Goal: Information Seeking & Learning: Learn about a topic

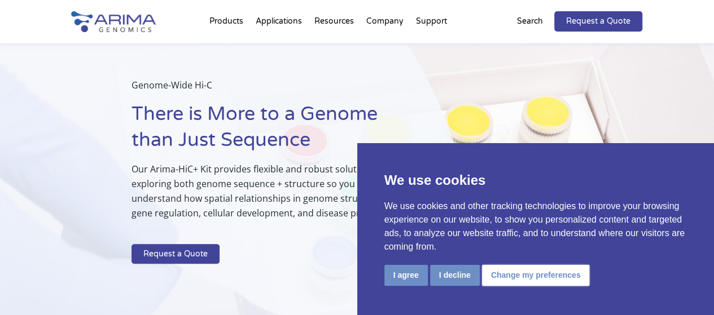
click at [532, 270] on button "Change my preferences" at bounding box center [536, 275] width 108 height 21
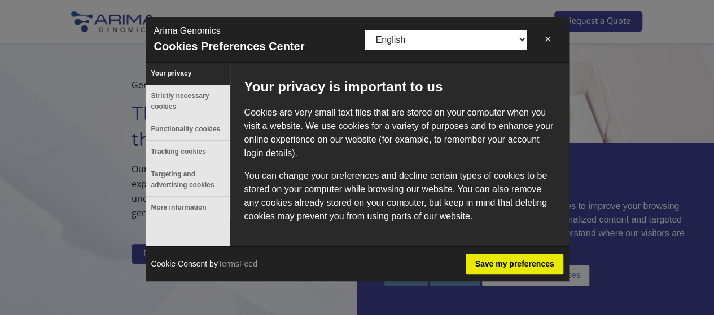
click at [550, 37] on button "✕" at bounding box center [547, 39] width 25 height 23
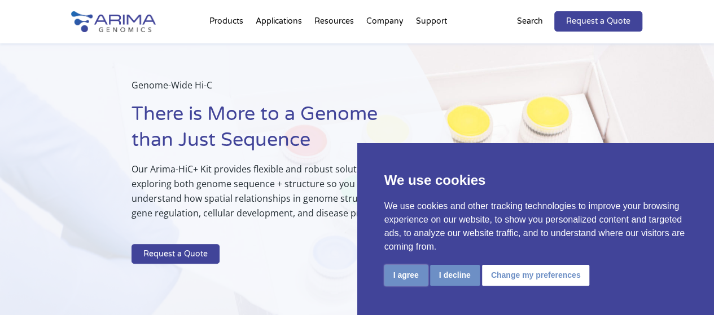
click at [397, 271] on button "I agree" at bounding box center [405, 275] width 43 height 21
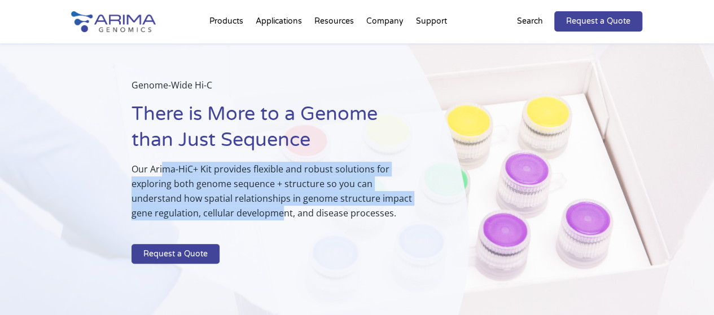
drag, startPoint x: 162, startPoint y: 163, endPoint x: 284, endPoint y: 212, distance: 130.7
click at [284, 212] on p "Our Arima-HiC+ Kit provides flexible and robust solutions for exploring both ge…" at bounding box center [272, 196] width 282 height 68
drag, startPoint x: 296, startPoint y: 213, endPoint x: 155, endPoint y: 166, distance: 149.2
click at [155, 166] on p "Our Arima-HiC+ Kit provides flexible and robust solutions for exploring both ge…" at bounding box center [272, 196] width 282 height 68
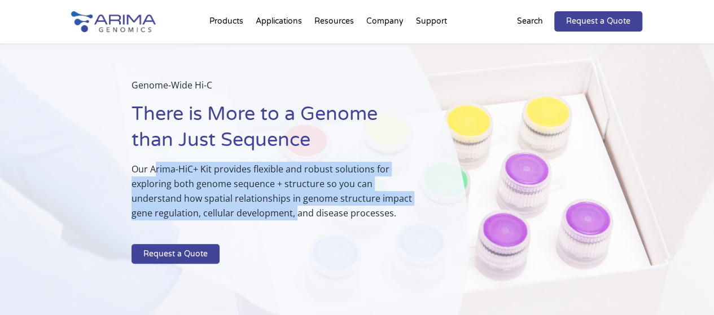
click at [155, 168] on p "Our Arima-HiC+ Kit provides flexible and robust solutions for exploring both ge…" at bounding box center [272, 196] width 282 height 68
drag, startPoint x: 144, startPoint y: 170, endPoint x: 279, endPoint y: 206, distance: 139.1
click at [279, 206] on p "Our Arima-HiC+ Kit provides flexible and robust solutions for exploring both ge…" at bounding box center [272, 196] width 282 height 68
drag, startPoint x: 289, startPoint y: 208, endPoint x: 151, endPoint y: 169, distance: 143.6
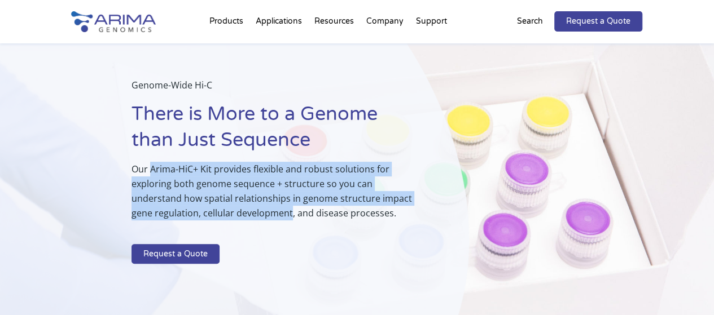
click at [151, 169] on p "Our Arima-HiC+ Kit provides flexible and robust solutions for exploring both ge…" at bounding box center [272, 196] width 282 height 68
drag, startPoint x: 151, startPoint y: 169, endPoint x: 291, endPoint y: 213, distance: 146.5
click at [291, 213] on p "Our Arima-HiC+ Kit provides flexible and robust solutions for exploring both ge…" at bounding box center [272, 196] width 282 height 68
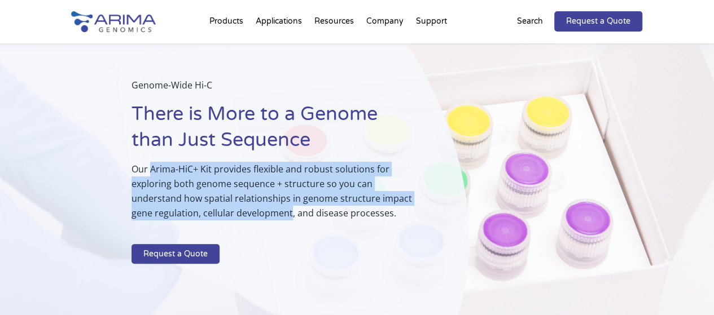
drag, startPoint x: 291, startPoint y: 213, endPoint x: 152, endPoint y: 166, distance: 146.3
click at [152, 166] on p "Our Arima-HiC+ Kit provides flexible and robust solutions for exploring both ge…" at bounding box center [272, 196] width 282 height 68
drag, startPoint x: 152, startPoint y: 166, endPoint x: 291, endPoint y: 217, distance: 148.1
click at [291, 217] on p "Our Arima-HiC+ Kit provides flexible and robust solutions for exploring both ge…" at bounding box center [272, 196] width 282 height 68
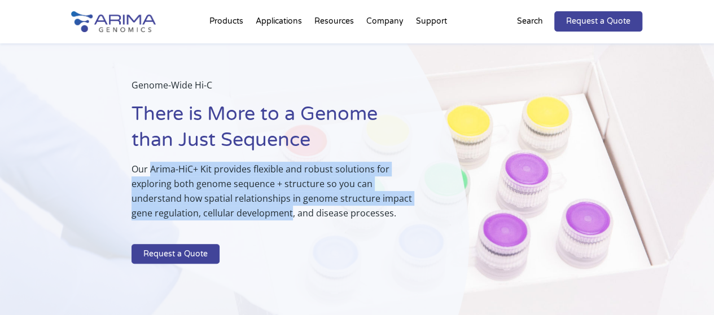
click at [291, 217] on p "Our Arima-HiC+ Kit provides flexible and robust solutions for exploring both ge…" at bounding box center [272, 196] width 282 height 68
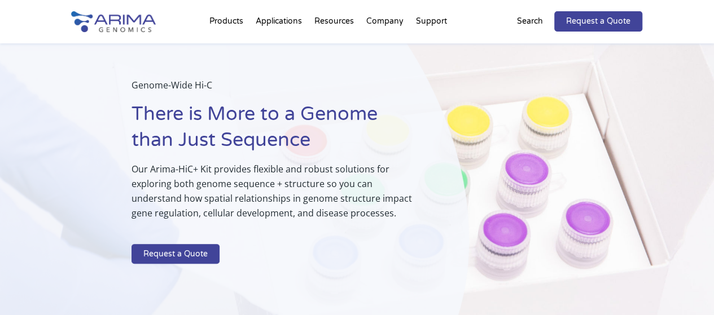
click at [291, 217] on p "Our Arima-HiC+ Kit provides flexible and robust solutions for exploring both ge…" at bounding box center [272, 196] width 282 height 68
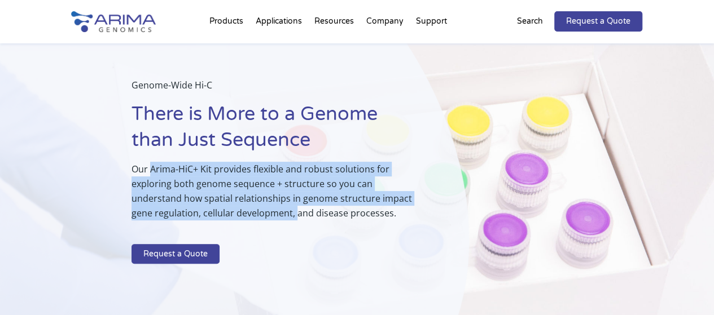
drag, startPoint x: 297, startPoint y: 206, endPoint x: 150, endPoint y: 171, distance: 150.8
click at [150, 171] on p "Our Arima-HiC+ Kit provides flexible and robust solutions for exploring both ge…" at bounding box center [272, 196] width 282 height 68
drag, startPoint x: 150, startPoint y: 171, endPoint x: 289, endPoint y: 217, distance: 146.7
click at [289, 217] on p "Our Arima-HiC+ Kit provides flexible and robust solutions for exploring both ge…" at bounding box center [272, 196] width 282 height 68
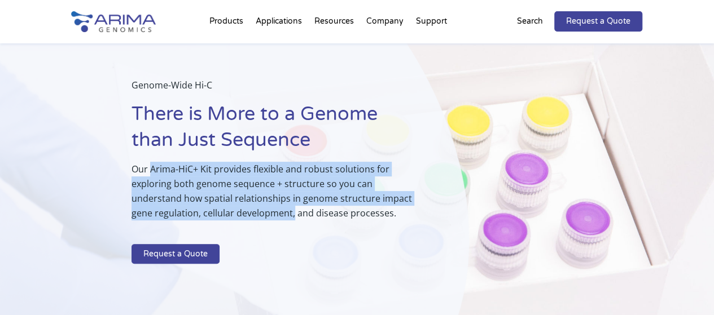
click at [289, 217] on p "Our Arima-HiC+ Kit provides flexible and robust solutions for exploring both ge…" at bounding box center [272, 196] width 282 height 68
drag, startPoint x: 292, startPoint y: 213, endPoint x: 149, endPoint y: 169, distance: 149.4
click at [149, 169] on p "Our Arima-HiC+ Kit provides flexible and robust solutions for exploring both ge…" at bounding box center [272, 196] width 282 height 68
drag, startPoint x: 149, startPoint y: 169, endPoint x: 290, endPoint y: 213, distance: 147.8
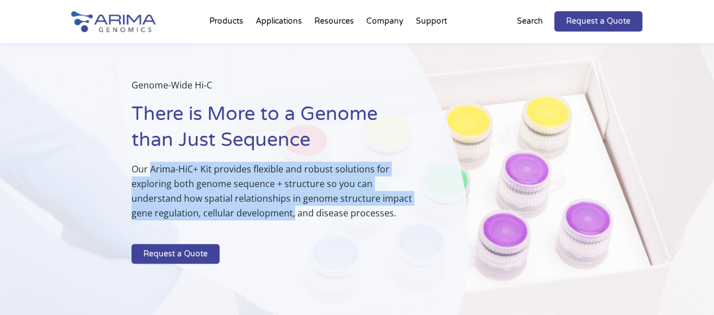
click at [290, 213] on p "Our Arima-HiC+ Kit provides flexible and robust solutions for exploring both ge…" at bounding box center [272, 196] width 282 height 68
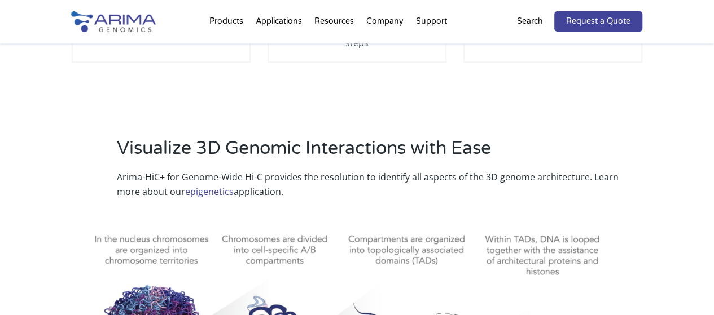
scroll to position [483, 0]
drag, startPoint x: 157, startPoint y: 130, endPoint x: 295, endPoint y: 181, distance: 147.5
click at [295, 181] on div "Visualize 3D Genomic Interactions with Ease Arima-HiC+ for Genome-Wide Hi-C pro…" at bounding box center [380, 166] width 526 height 63
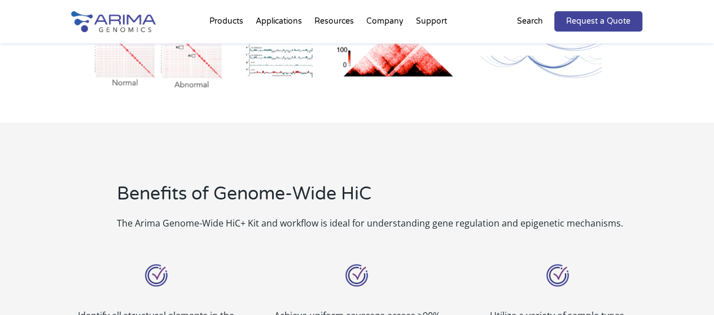
scroll to position [886, 0]
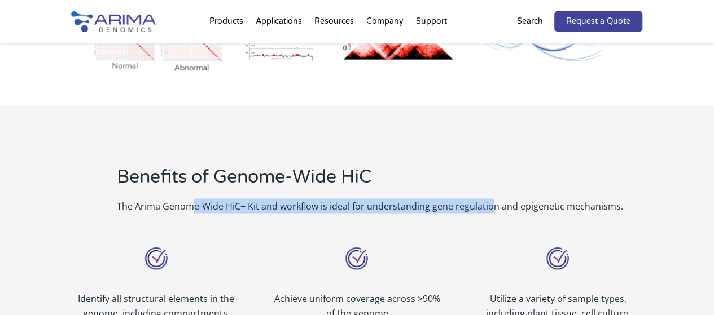
drag, startPoint x: 189, startPoint y: 184, endPoint x: 488, endPoint y: 186, distance: 299.0
click at [488, 199] on p "The Arima Genome-Wide HiC+ Kit and workflow is ideal for understanding gene reg…" at bounding box center [380, 206] width 526 height 15
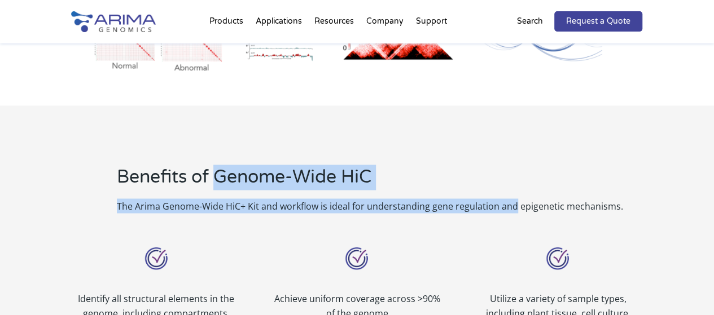
drag, startPoint x: 513, startPoint y: 188, endPoint x: 217, endPoint y: 154, distance: 298.7
click at [217, 165] on div "Benefits of Genome-Wide HiC The Arima Genome-Wide HiC+ Kit and workflow is idea…" at bounding box center [380, 189] width 526 height 49
click at [217, 165] on h2 "Benefits of Genome-Wide HiC" at bounding box center [380, 182] width 526 height 34
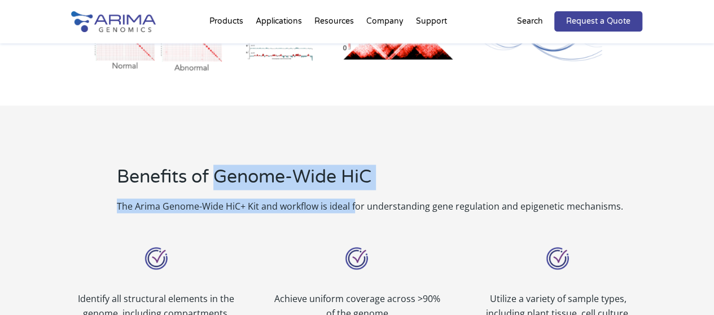
drag, startPoint x: 217, startPoint y: 154, endPoint x: 355, endPoint y: 186, distance: 142.5
click at [355, 186] on div "Benefits of Genome-Wide HiC The Arima Genome-Wide HiC+ Kit and workflow is idea…" at bounding box center [380, 189] width 526 height 49
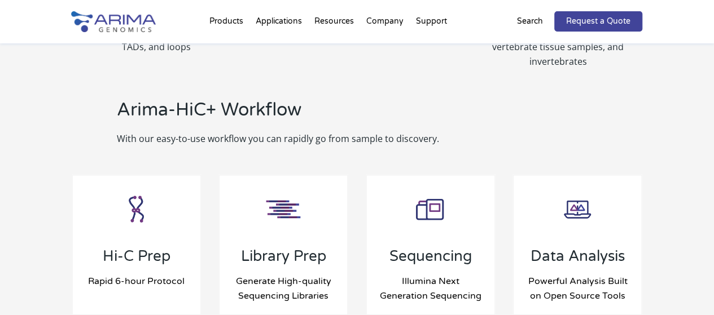
scroll to position [1167, 0]
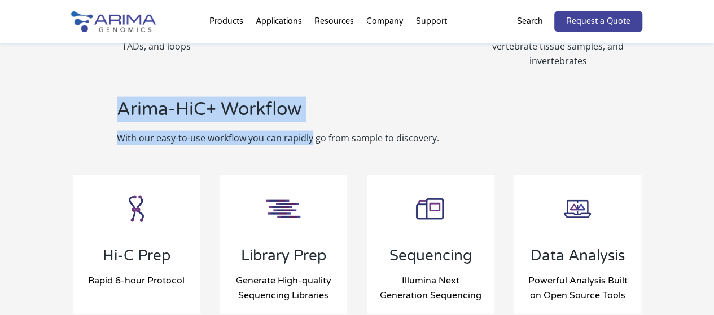
drag, startPoint x: 118, startPoint y: 91, endPoint x: 309, endPoint y: 121, distance: 193.0
click at [309, 121] on div "Arima-HiC+ Workflow With our easy-to-use workflow you can rapidly go from sampl…" at bounding box center [304, 121] width 375 height 49
click at [309, 131] on p "With our easy-to-use workflow you can rapidly go from sample to discovery." at bounding box center [304, 138] width 375 height 15
drag, startPoint x: 309, startPoint y: 121, endPoint x: 132, endPoint y: 87, distance: 180.4
click at [100, 83] on div "Arima-HiC+ Workflow With our easy-to-use workflow you can rapidly go from sampl…" at bounding box center [357, 121] width 571 height 77
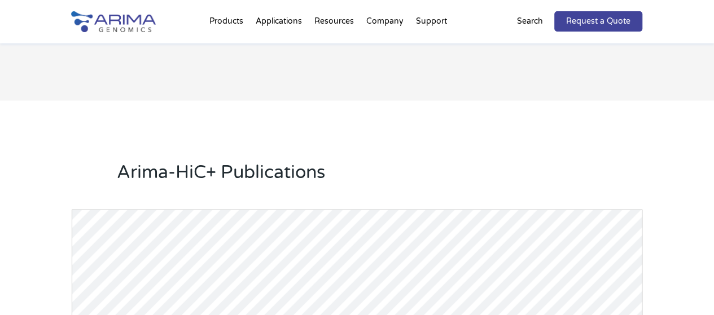
scroll to position [1451, 0]
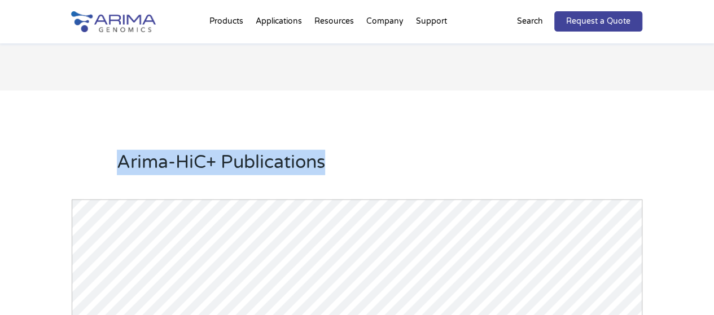
drag, startPoint x: 121, startPoint y: 140, endPoint x: 332, endPoint y: 148, distance: 211.2
click at [332, 150] on h2 "Arima-HiC+ Publications" at bounding box center [380, 167] width 526 height 34
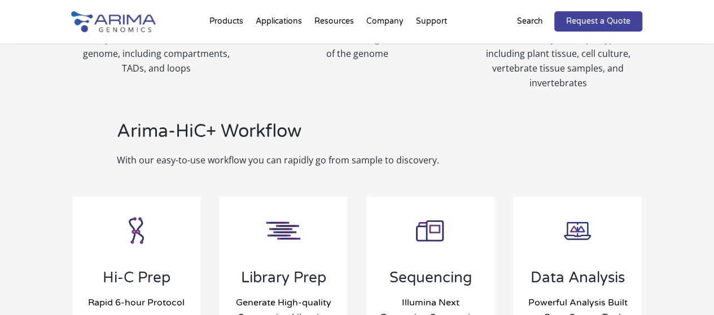
scroll to position [1145, 0]
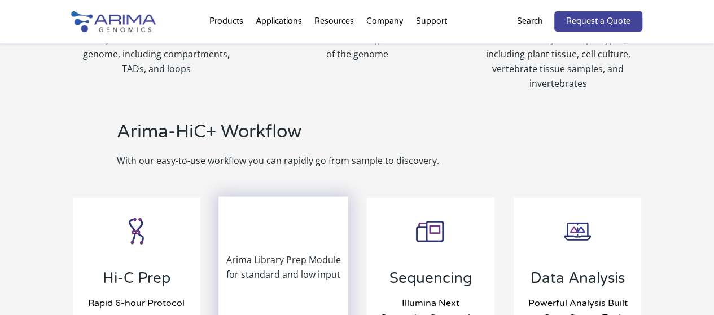
click at [306, 253] on p "Arima Library Prep Module for standard and low input" at bounding box center [283, 267] width 128 height 29
click at [289, 256] on p "Arima Library Prep Module for standard and low input" at bounding box center [283, 267] width 128 height 29
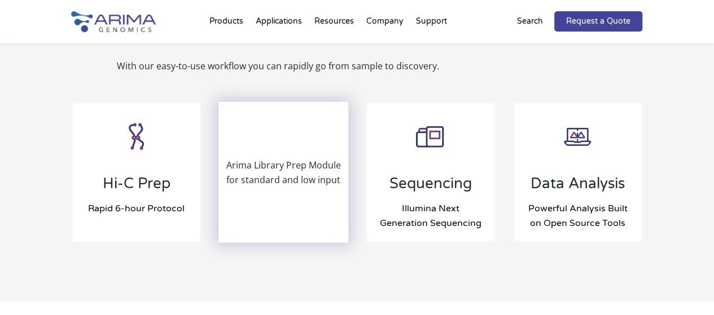
scroll to position [1268, 0]
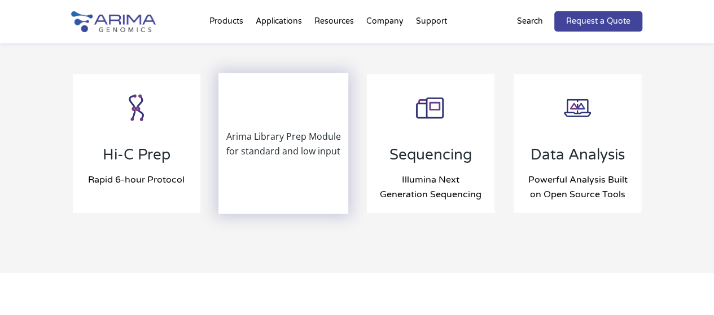
click at [291, 105] on div "Arima Library Prep Module for standard and low input" at bounding box center [283, 143] width 128 height 139
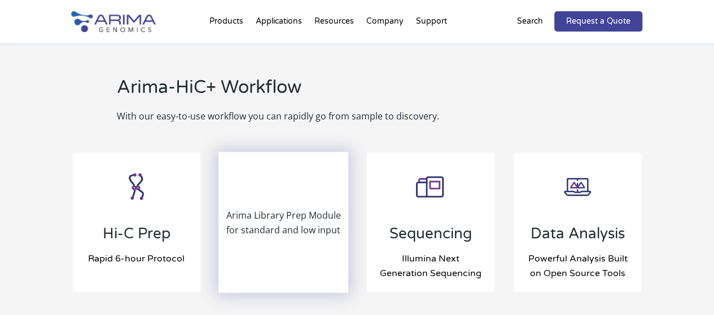
scroll to position [1187, 0]
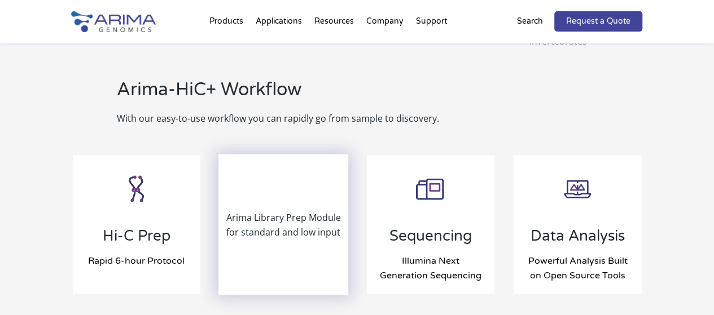
click at [288, 210] on p "Arima Library Prep Module for standard and low input" at bounding box center [283, 224] width 128 height 29
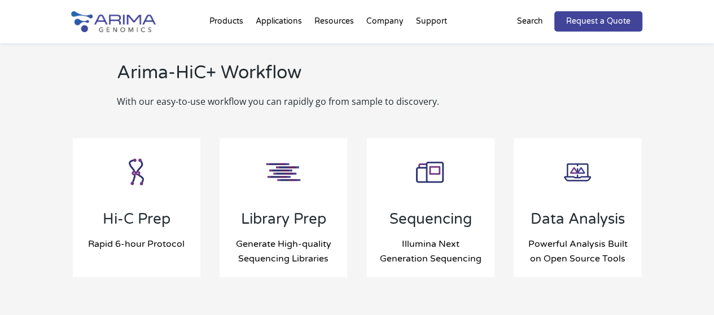
scroll to position [1203, 0]
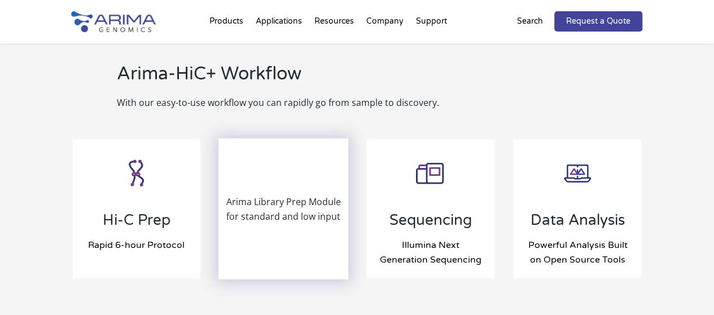
click at [299, 200] on p "Arima Library Prep Module for standard and low input" at bounding box center [283, 209] width 128 height 29
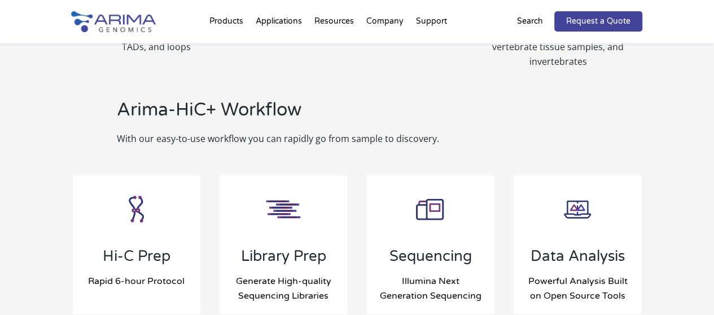
scroll to position [1147, 0]
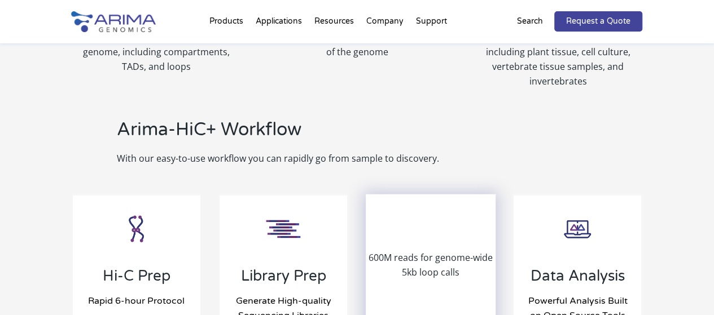
click at [418, 253] on p "600M reads for genome-wide 5kb loop calls" at bounding box center [431, 265] width 128 height 29
click at [392, 258] on p "600M reads for genome-wide 5kb loop calls" at bounding box center [431, 265] width 128 height 29
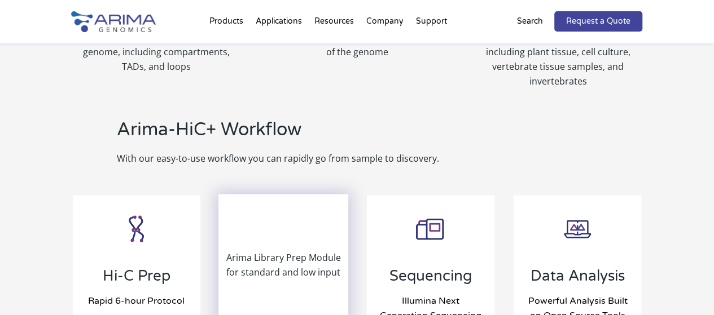
click at [295, 251] on p "Arima Library Prep Module for standard and low input" at bounding box center [283, 265] width 128 height 29
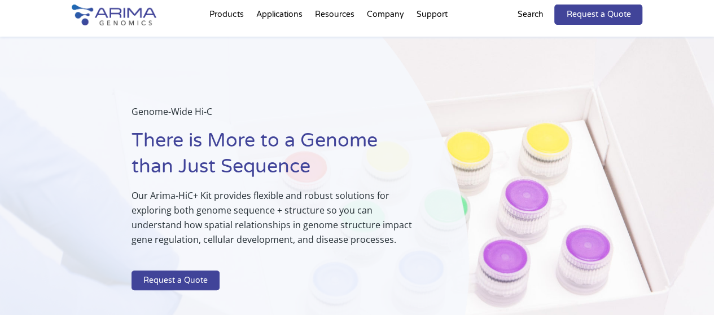
scroll to position [0, 0]
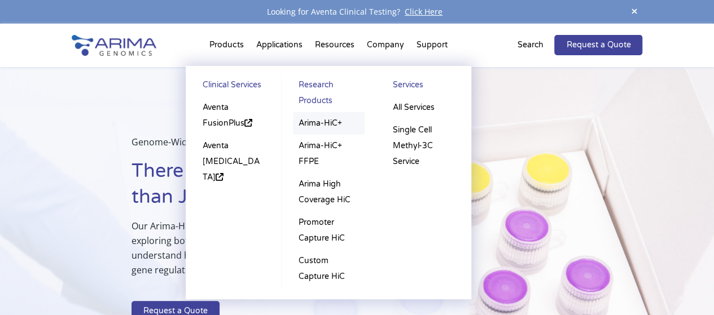
click at [323, 124] on link "Arima-HiC+" at bounding box center [329, 123] width 72 height 23
